Goal: Entertainment & Leisure: Consume media (video, audio)

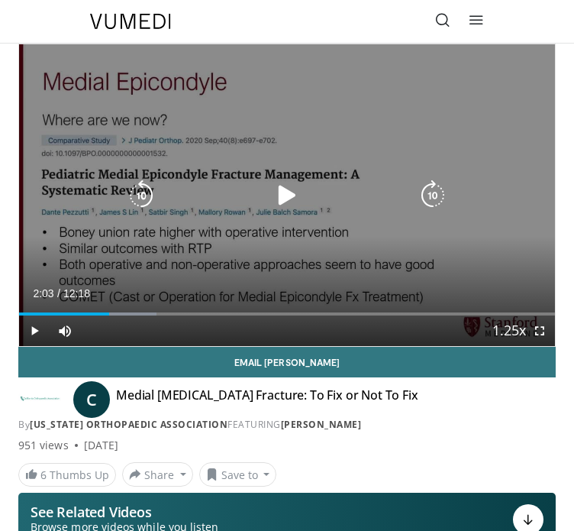
click at [286, 199] on icon "Video Player" at bounding box center [287, 195] width 31 height 31
click at [273, 189] on icon "Video Player" at bounding box center [287, 195] width 31 height 31
click at [210, 253] on div "10 seconds Tap to unmute" at bounding box center [287, 195] width 536 height 302
click at [289, 195] on icon "Video Player" at bounding box center [287, 195] width 31 height 31
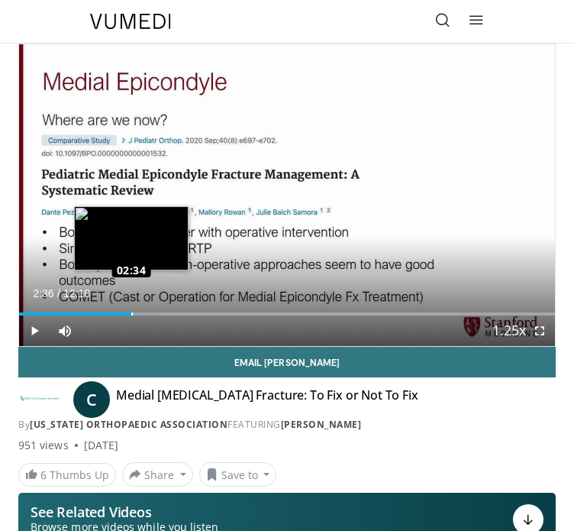
drag, startPoint x: 117, startPoint y: 311, endPoint x: 132, endPoint y: 311, distance: 15.3
click at [132, 311] on div "Loaded : 25.71% 02:36 02:34" at bounding box center [287, 308] width 536 height 15
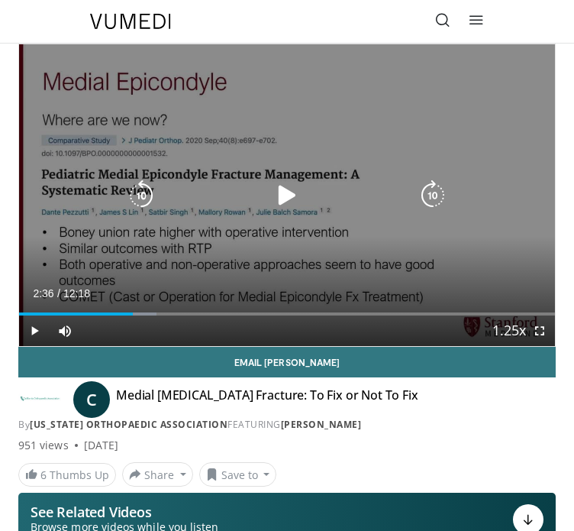
click at [296, 190] on icon "Video Player" at bounding box center [287, 195] width 31 height 31
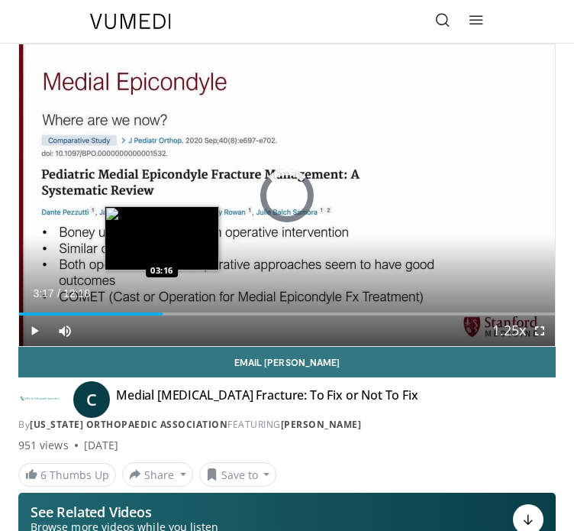
click at [162, 311] on div "Loaded : 0.00% 03:17 03:16" at bounding box center [287, 308] width 536 height 15
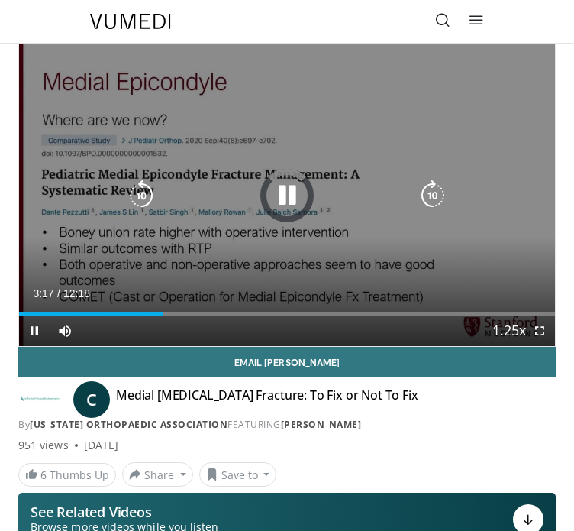
click at [192, 311] on div "Loaded : 0.00% 03:17 03:53" at bounding box center [287, 308] width 536 height 15
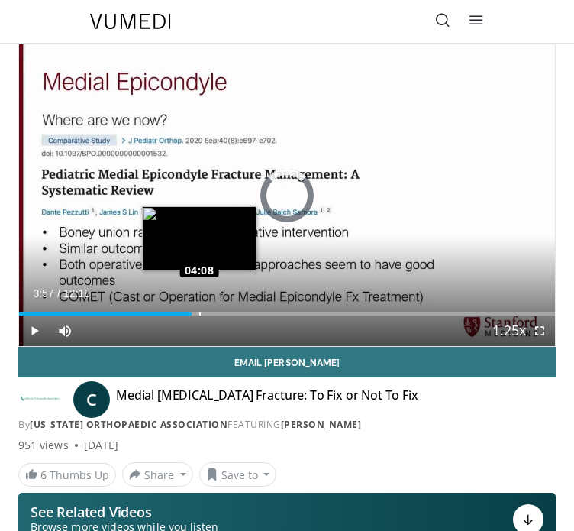
drag, startPoint x: 192, startPoint y: 311, endPoint x: 219, endPoint y: 313, distance: 27.5
click at [219, 313] on div "Loaded : 0.00% 04:07 04:08" at bounding box center [287, 313] width 536 height 3
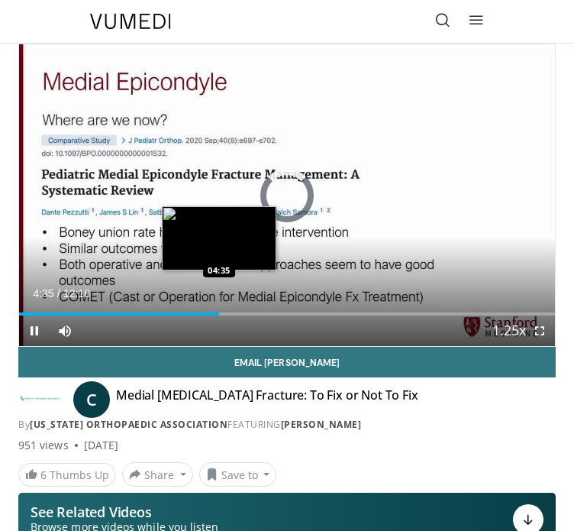
click at [218, 312] on div "04:35" at bounding box center [119, 313] width 200 height 3
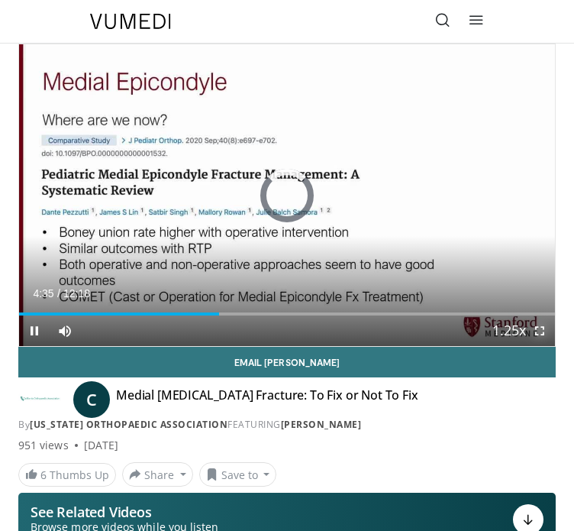
click at [538, 328] on span "Video Player" at bounding box center [539, 330] width 31 height 31
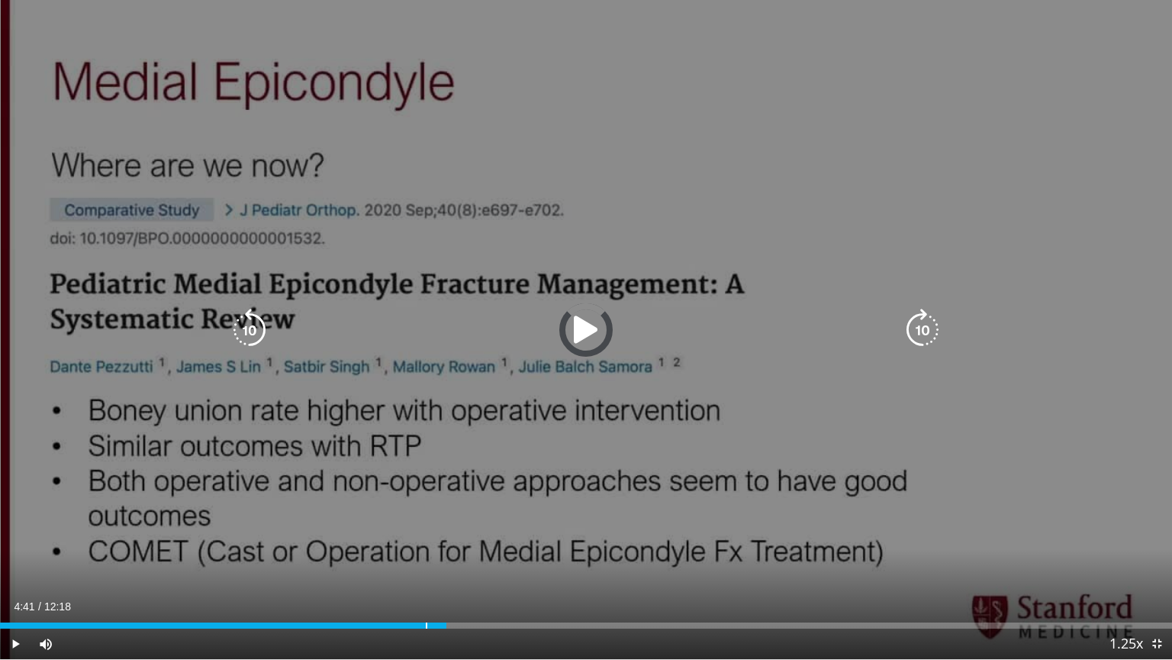
drag, startPoint x: 446, startPoint y: 620, endPoint x: 421, endPoint y: 620, distance: 24.4
click at [421, 530] on div "Loaded : 0.00% 04:30 04:28" at bounding box center [586, 621] width 1172 height 15
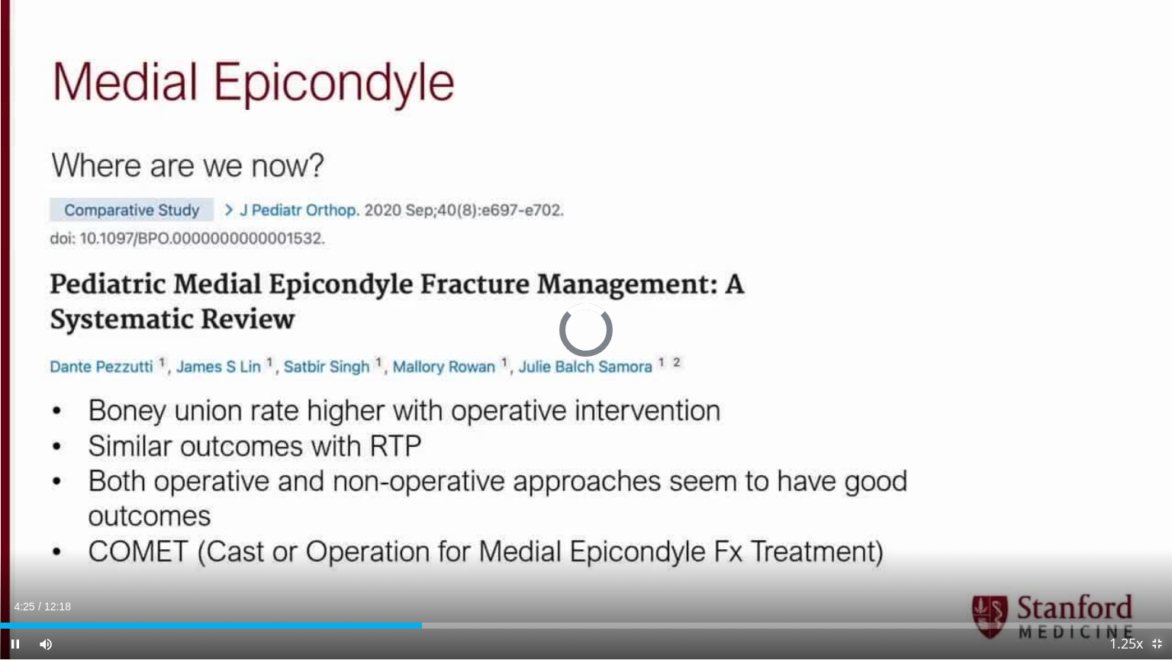
click at [573, 530] on span "Video Player" at bounding box center [1157, 643] width 31 height 31
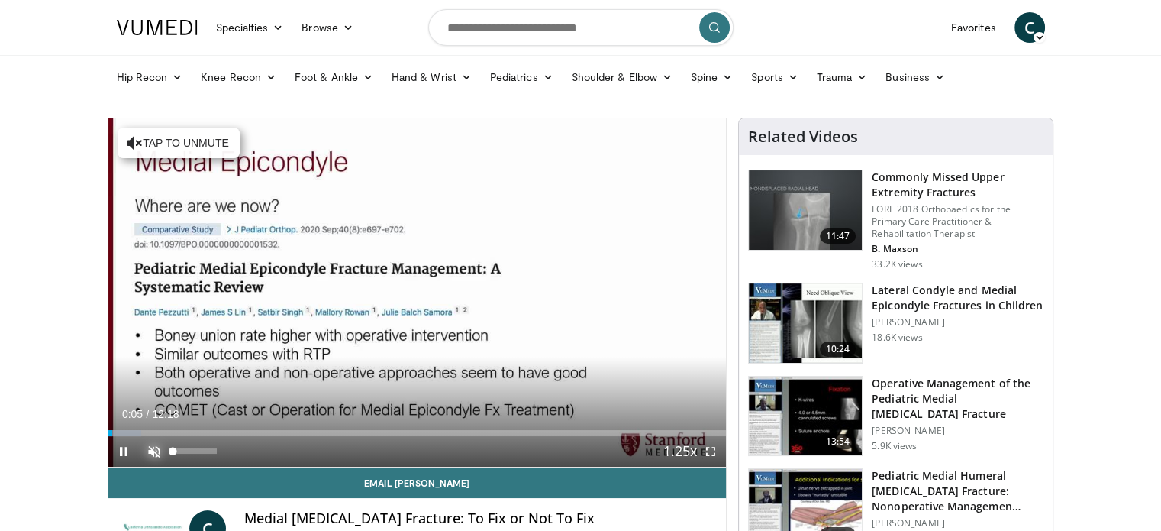
click at [160, 454] on span "Video Player" at bounding box center [154, 451] width 31 height 31
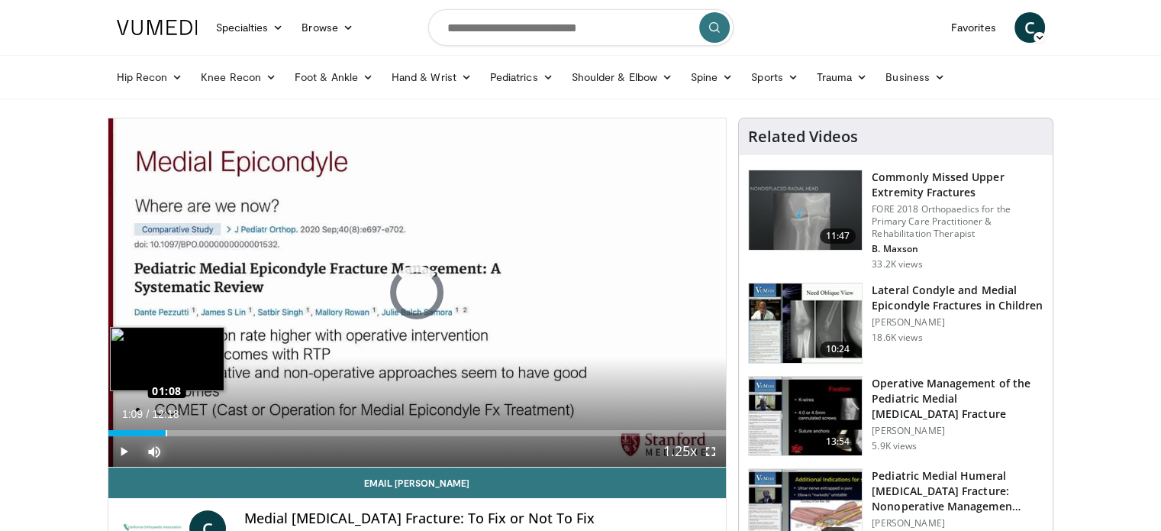
click at [165, 427] on div "Loaded : 6.76% 01:09 01:08" at bounding box center [417, 428] width 618 height 15
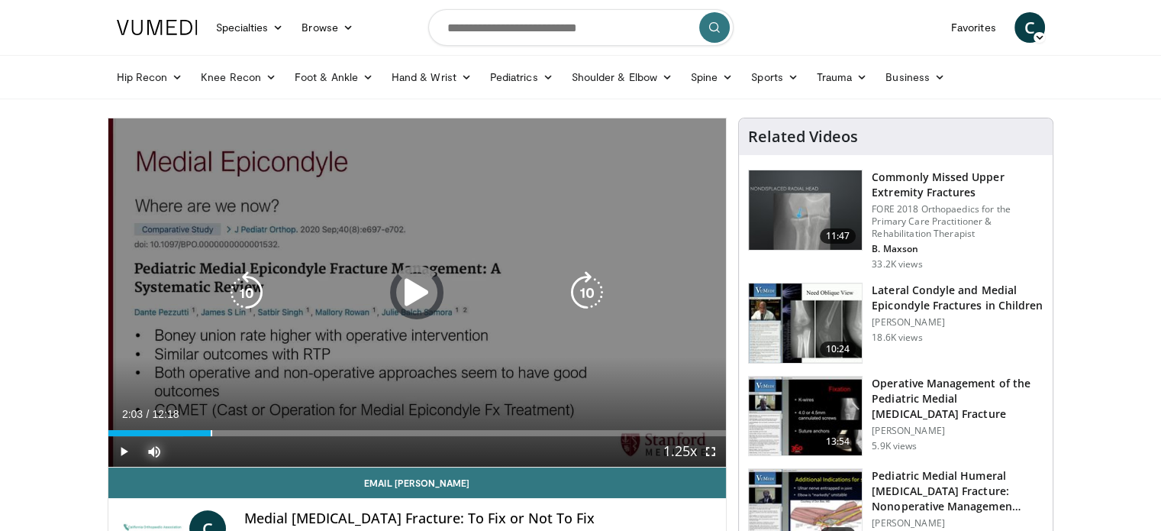
drag, startPoint x: 211, startPoint y: 421, endPoint x: 220, endPoint y: 421, distance: 9.2
click at [215, 421] on div "Loaded : 12.20% 01:56 02:02" at bounding box center [417, 428] width 618 height 15
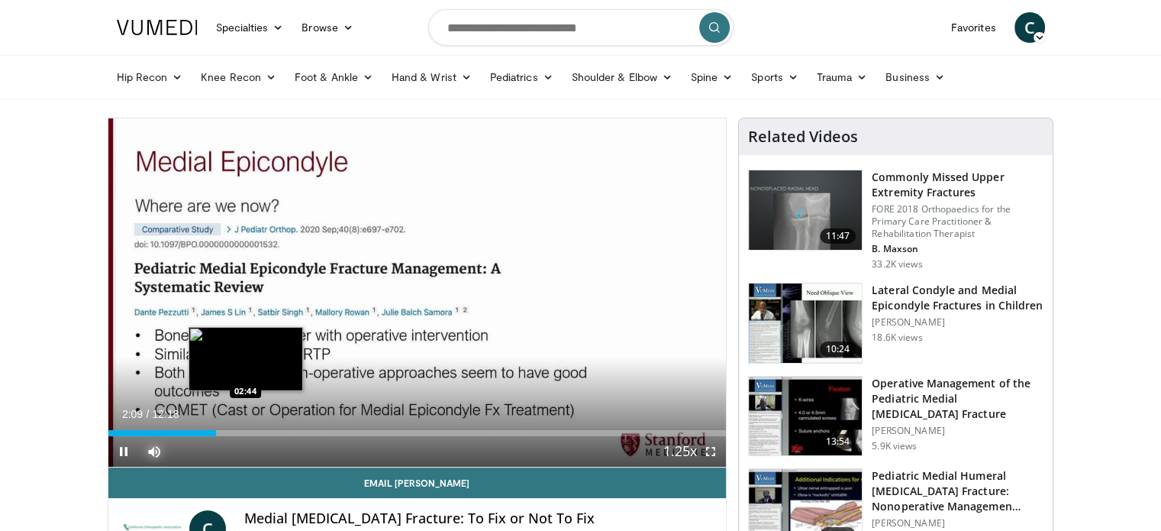
click at [245, 421] on div "Loaded : 17.62% 02:09 02:44" at bounding box center [417, 428] width 618 height 15
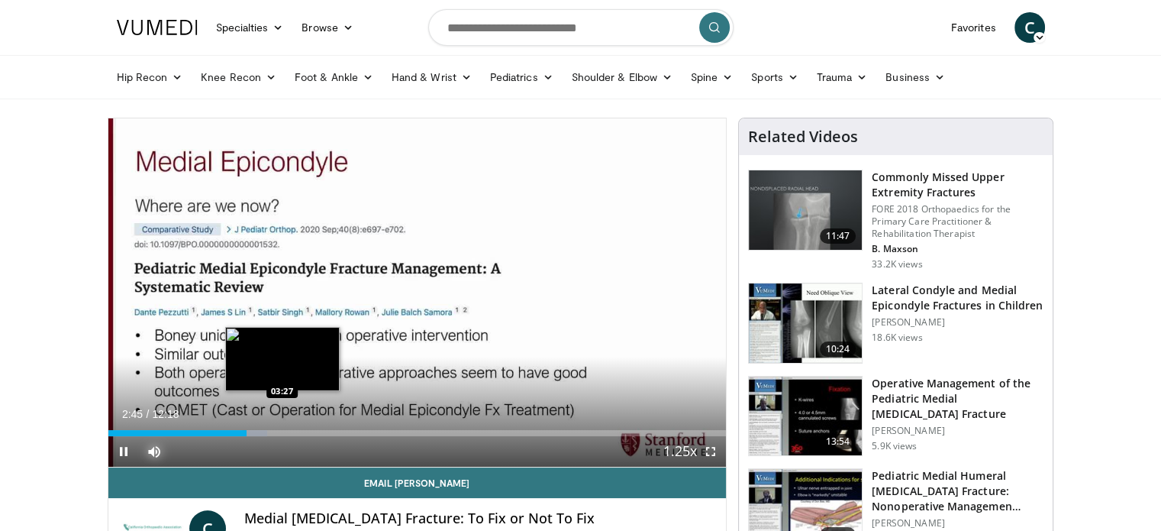
click at [279, 434] on div "Loaded : 25.75% 02:45 03:27" at bounding box center [417, 433] width 618 height 6
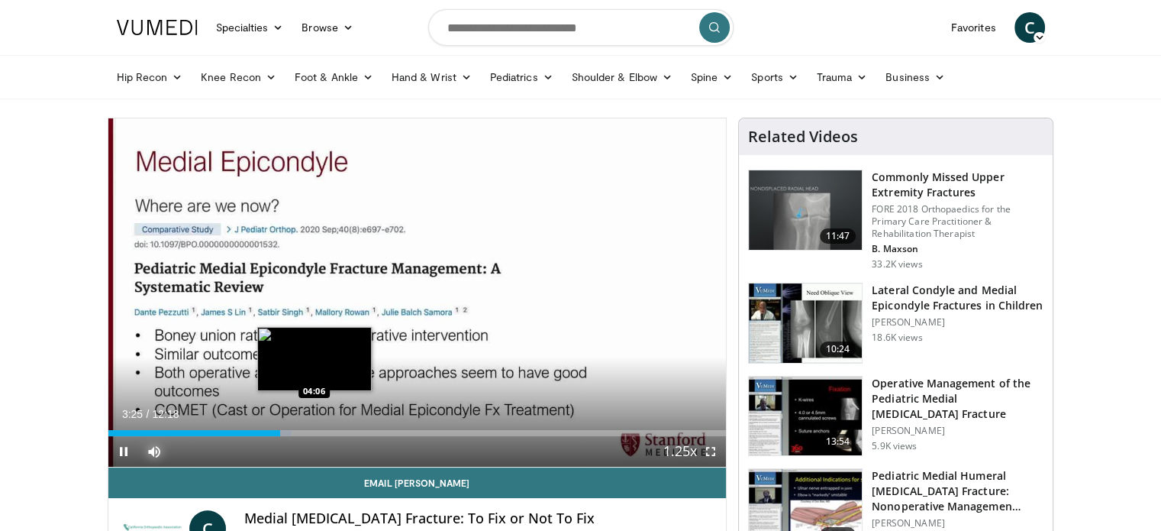
click at [316, 430] on div "Loaded : 29.76% 03:25 04:06" at bounding box center [417, 433] width 618 height 6
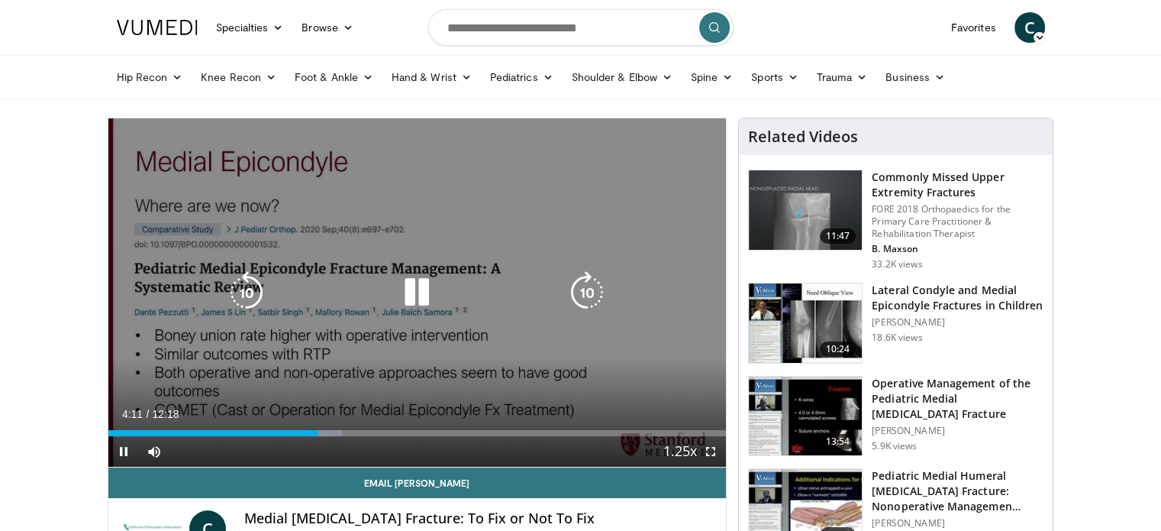
click at [412, 295] on icon "Video Player" at bounding box center [416, 292] width 43 height 43
click at [418, 295] on icon "Video Player" at bounding box center [416, 292] width 43 height 43
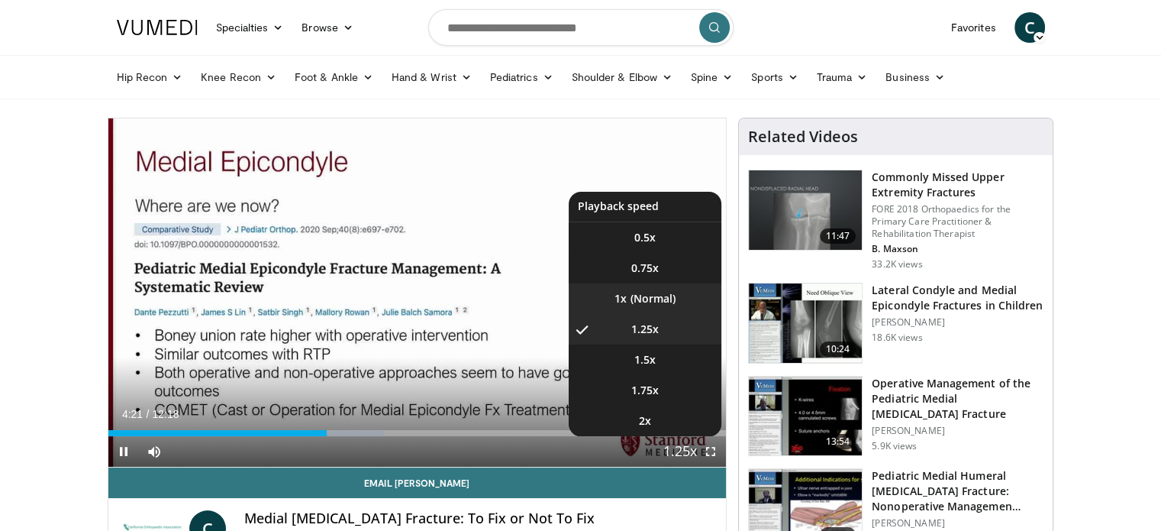
click at [585, 305] on li "1x" at bounding box center [645, 298] width 153 height 31
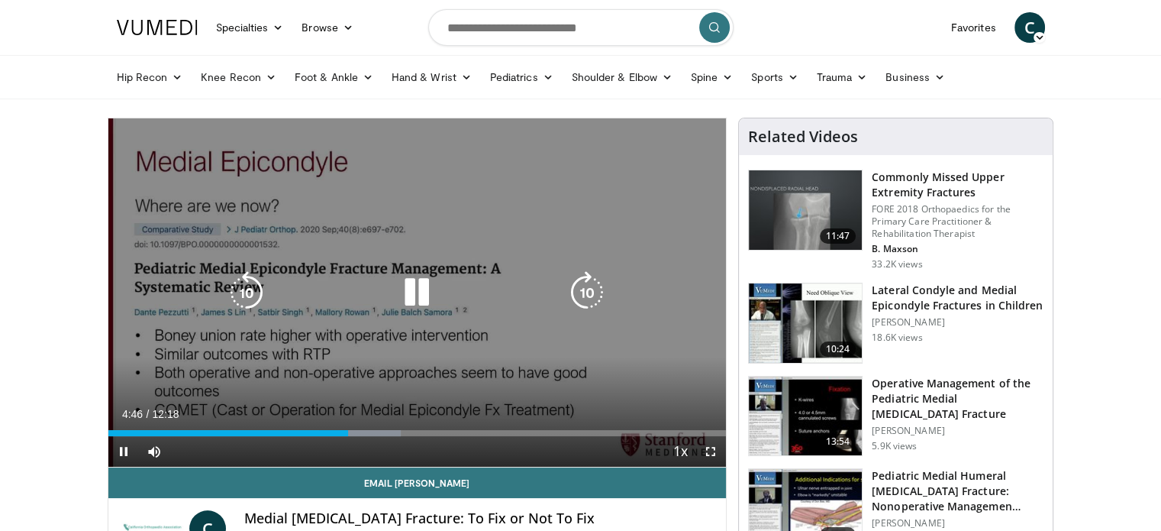
click at [408, 287] on icon "Video Player" at bounding box center [416, 292] width 43 height 43
click at [427, 301] on icon "Video Player" at bounding box center [416, 292] width 43 height 43
click at [427, 302] on icon "Video Player" at bounding box center [416, 292] width 43 height 43
click at [410, 289] on icon "Video Player" at bounding box center [416, 292] width 43 height 43
click at [411, 289] on icon "Video Player" at bounding box center [416, 292] width 43 height 43
